Goal: Information Seeking & Learning: Learn about a topic

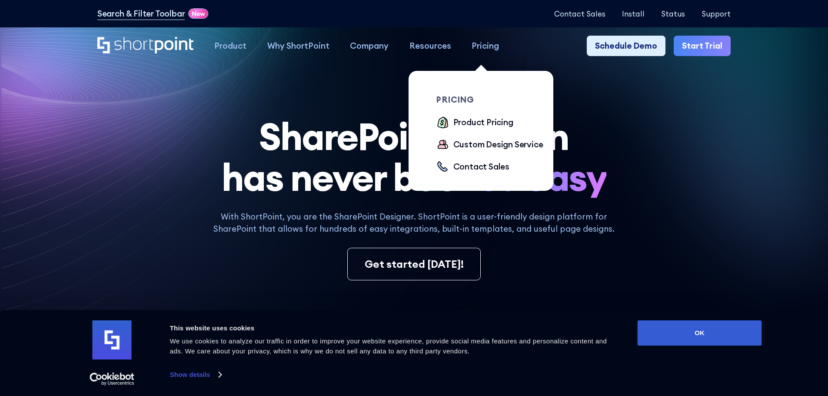
click at [486, 45] on div "Pricing" at bounding box center [485, 46] width 27 height 13
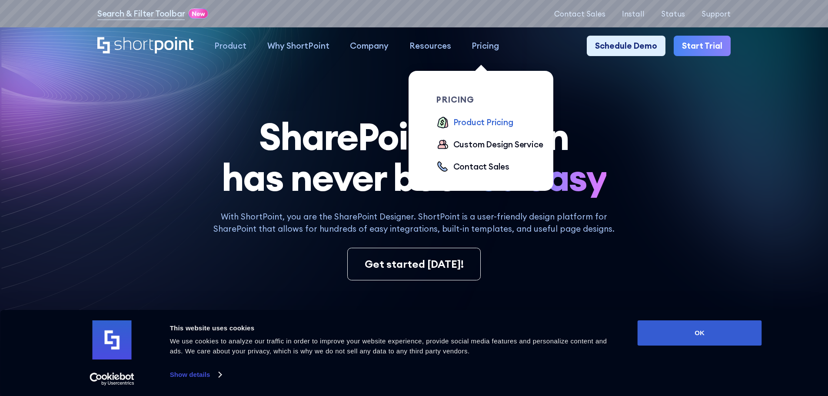
click at [485, 121] on div "Product Pricing" at bounding box center [483, 122] width 60 height 13
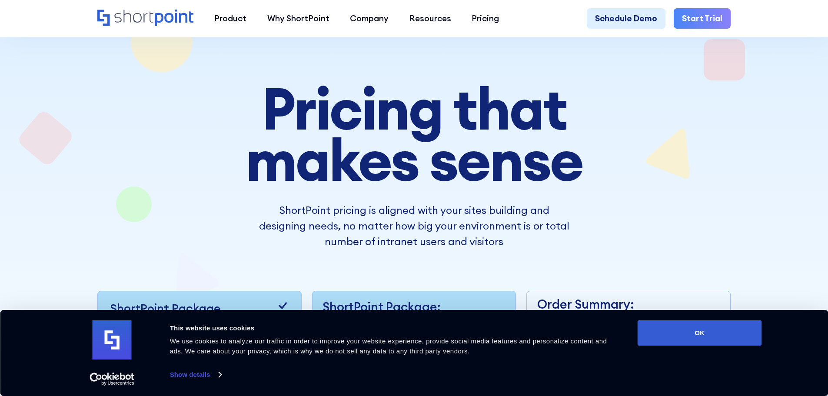
scroll to position [130, 0]
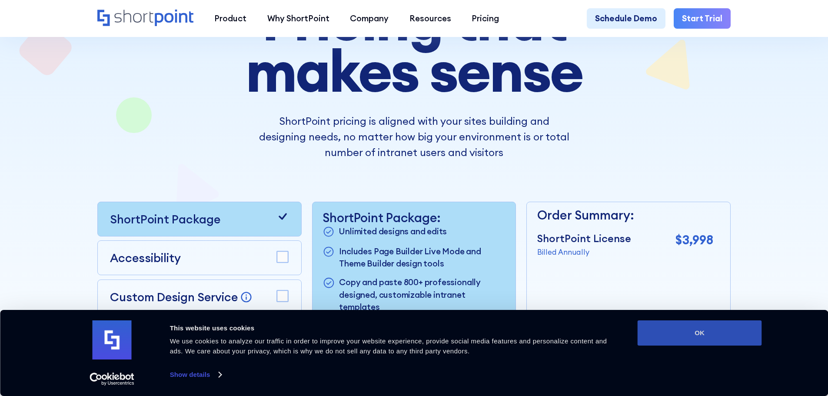
click at [669, 327] on button "OK" at bounding box center [700, 332] width 124 height 25
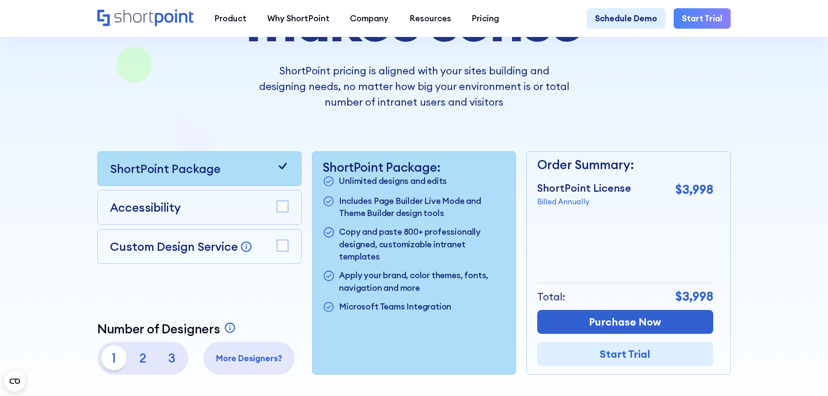
scroll to position [174, 0]
